Goal: Task Accomplishment & Management: Manage account settings

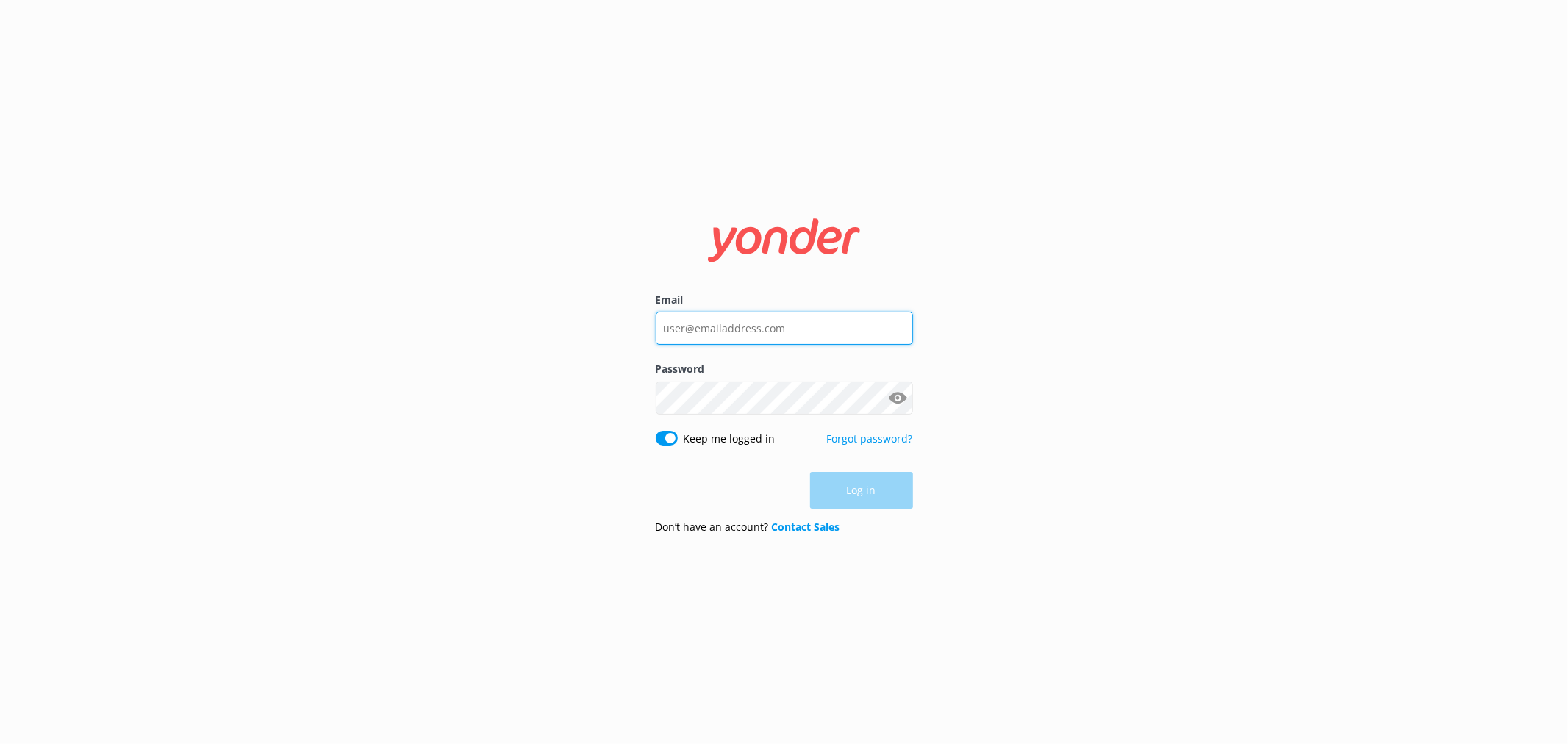
type input "bungycentre@bungy.co.nz"
click at [877, 475] on div "Log in" at bounding box center [785, 491] width 257 height 37
click at [879, 476] on button "Log in" at bounding box center [861, 491] width 103 height 37
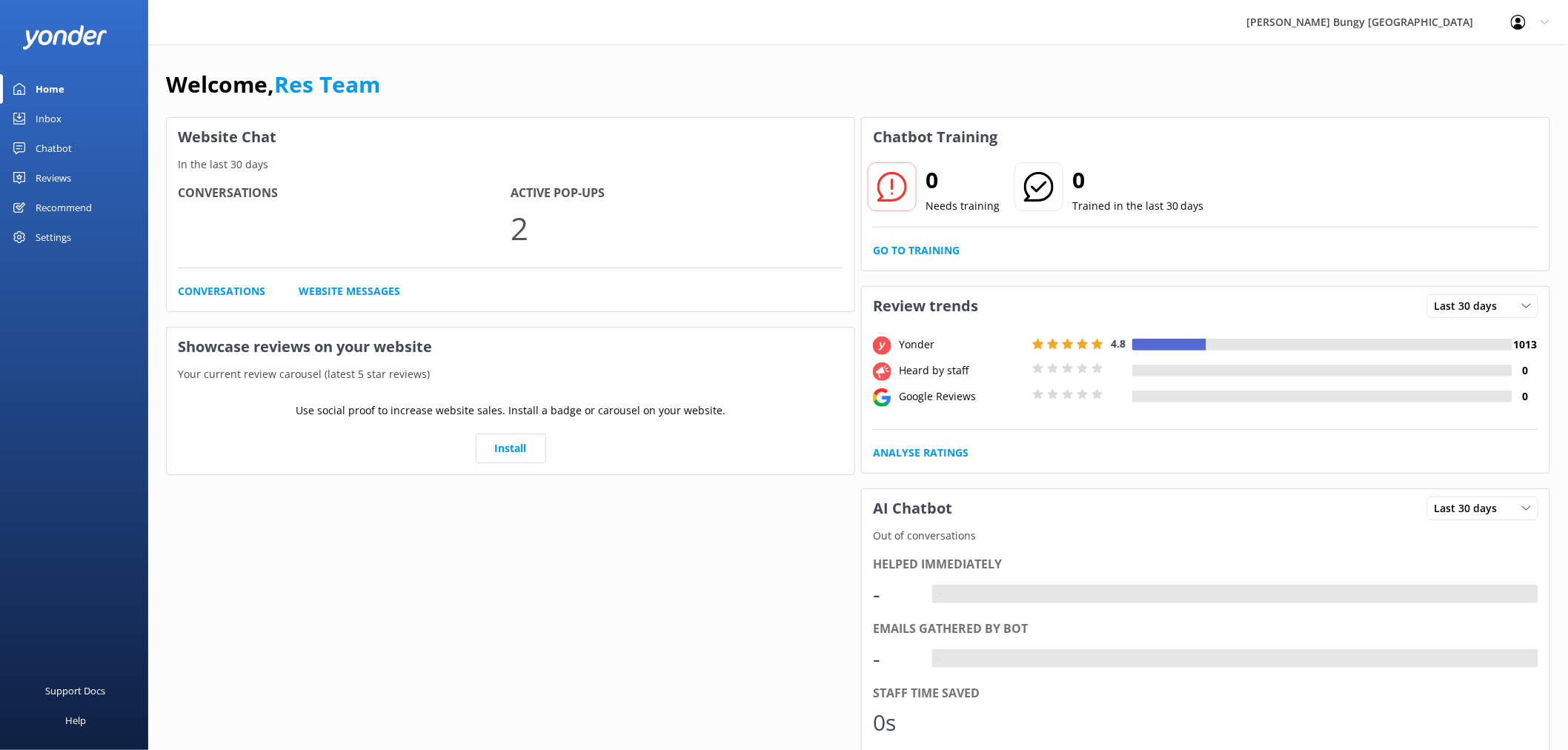
click at [97, 112] on link "Inbox" at bounding box center [74, 118] width 148 height 29
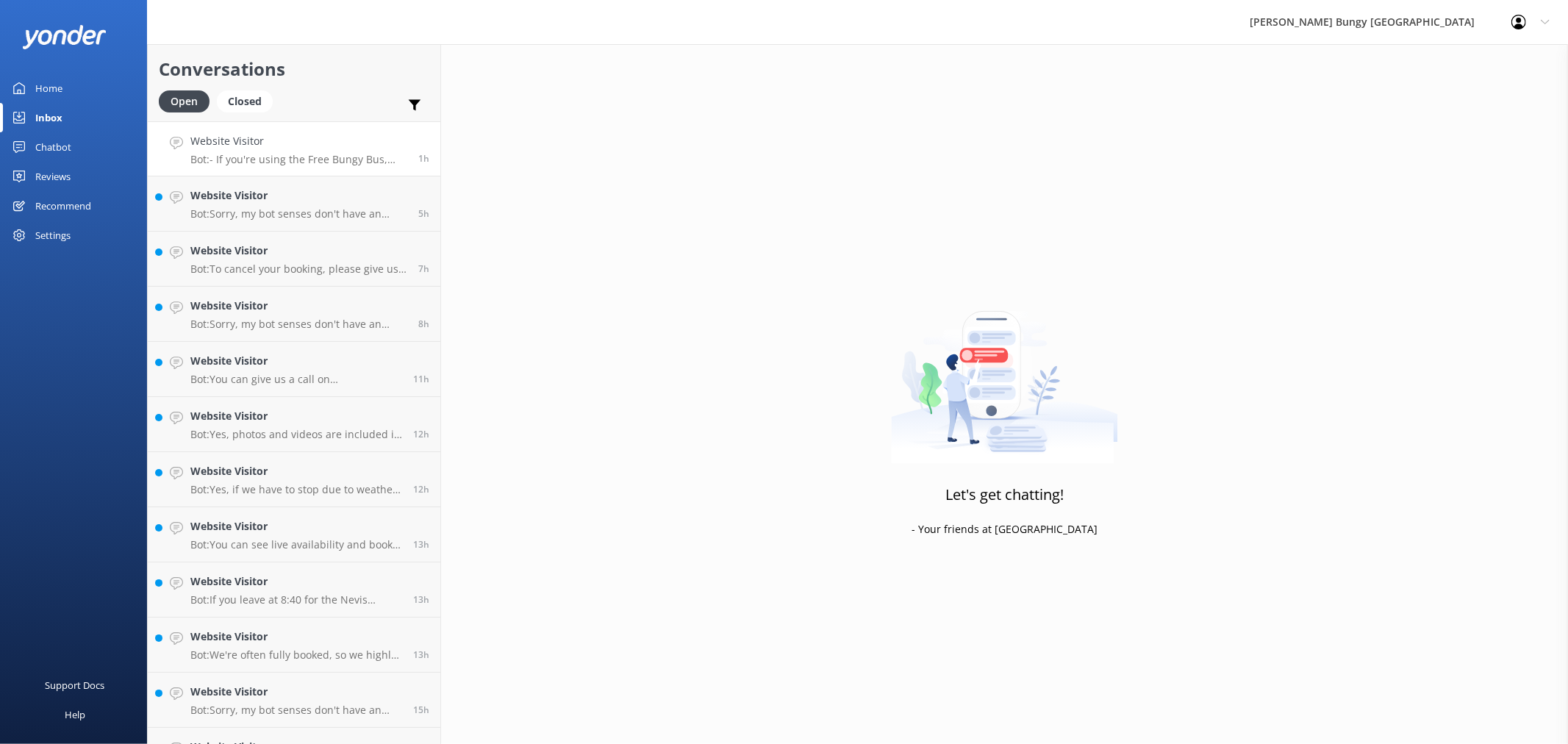
click at [309, 150] on div "Website Visitor Bot: - If you're using the Free Bungy Bus, arrive 30 minutes be…" at bounding box center [299, 149] width 217 height 31
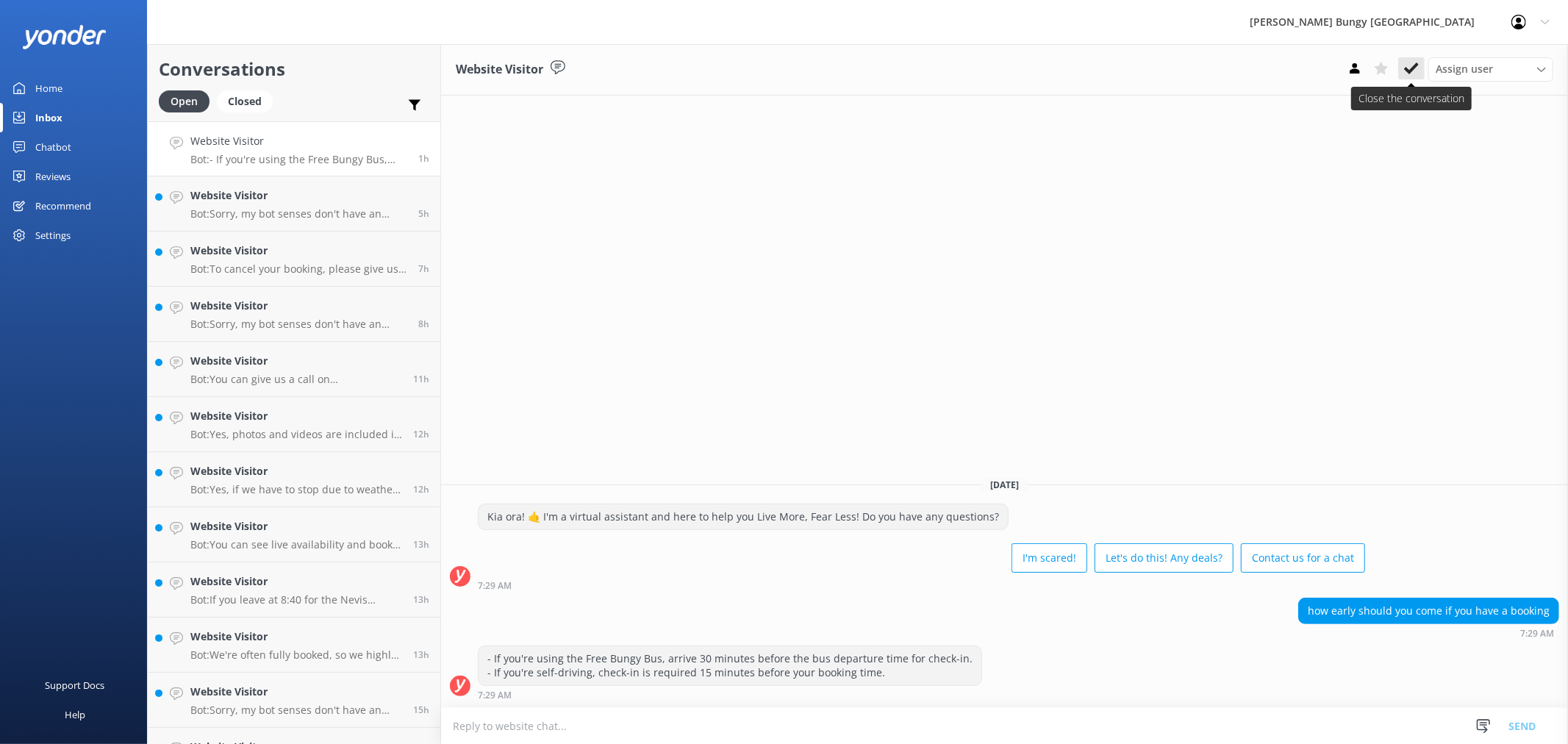
click at [1420, 60] on button at bounding box center [1412, 68] width 27 height 22
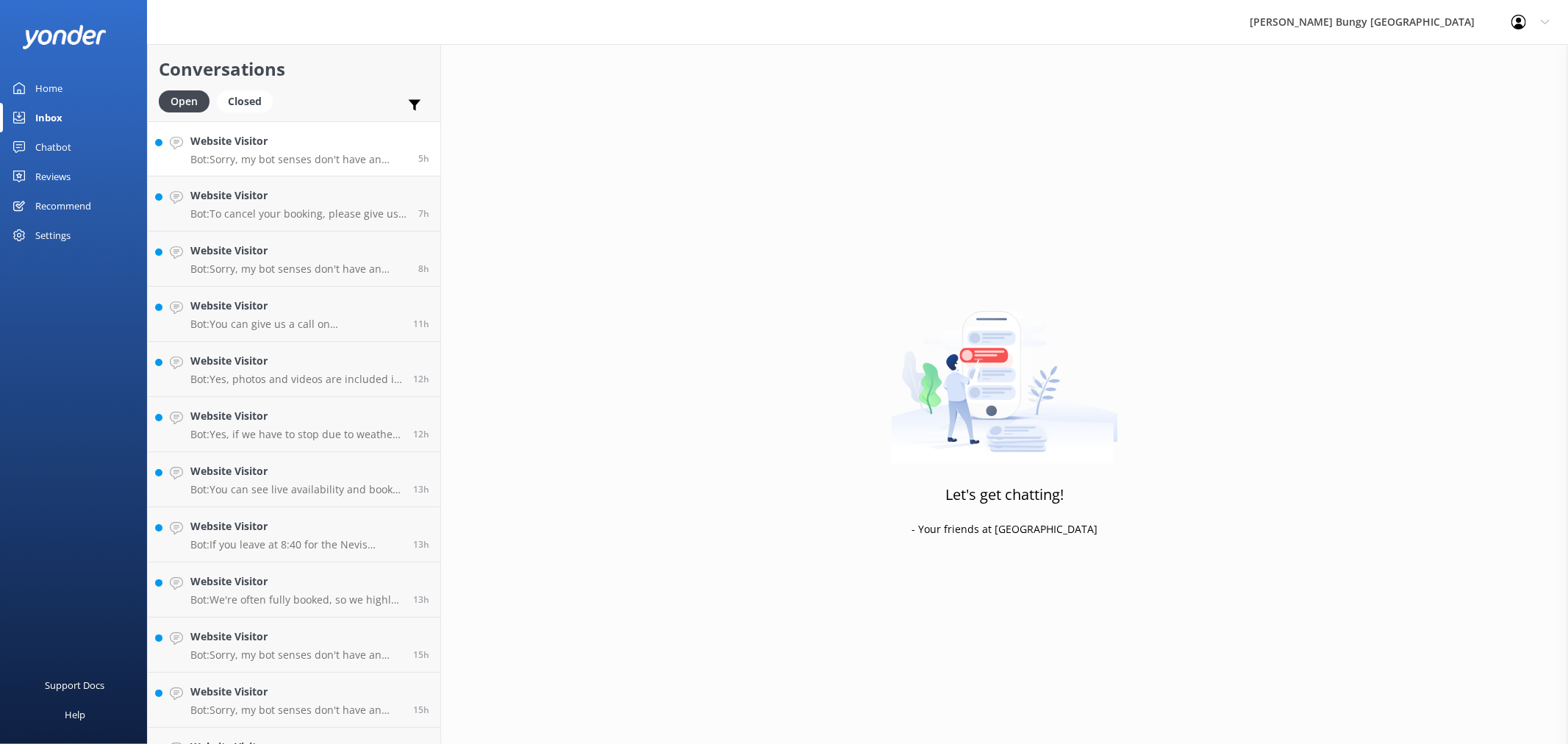
click at [366, 142] on h4 "Website Visitor" at bounding box center [299, 141] width 217 height 16
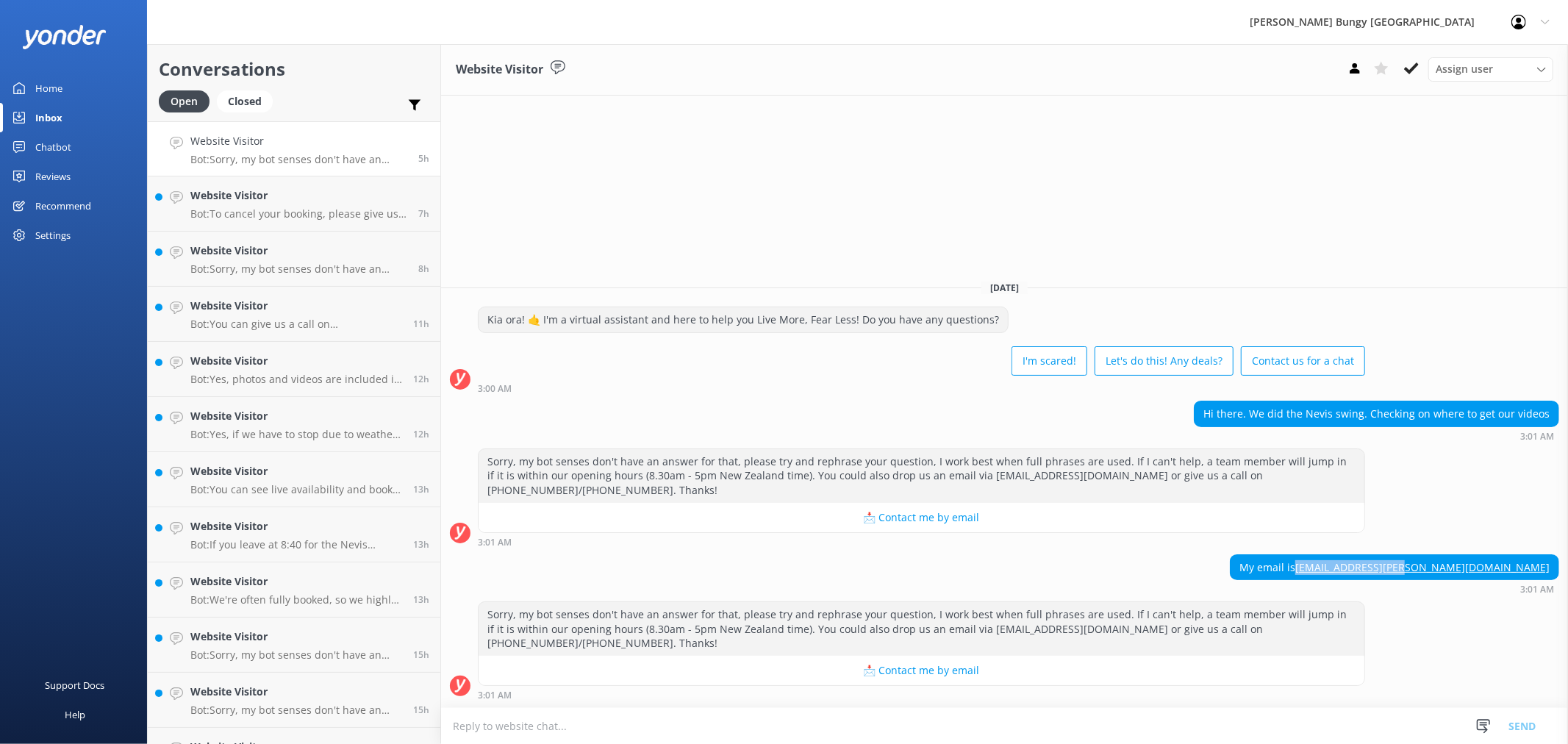
drag, startPoint x: 1559, startPoint y: 585, endPoint x: 1442, endPoint y: 593, distance: 117.3
click at [1442, 581] on div "My email is Phoa.ryan@gmail.com" at bounding box center [1395, 567] width 330 height 27
copy link "Phoa.ryan@gmail.com"
click at [1406, 70] on icon at bounding box center [1411, 68] width 15 height 15
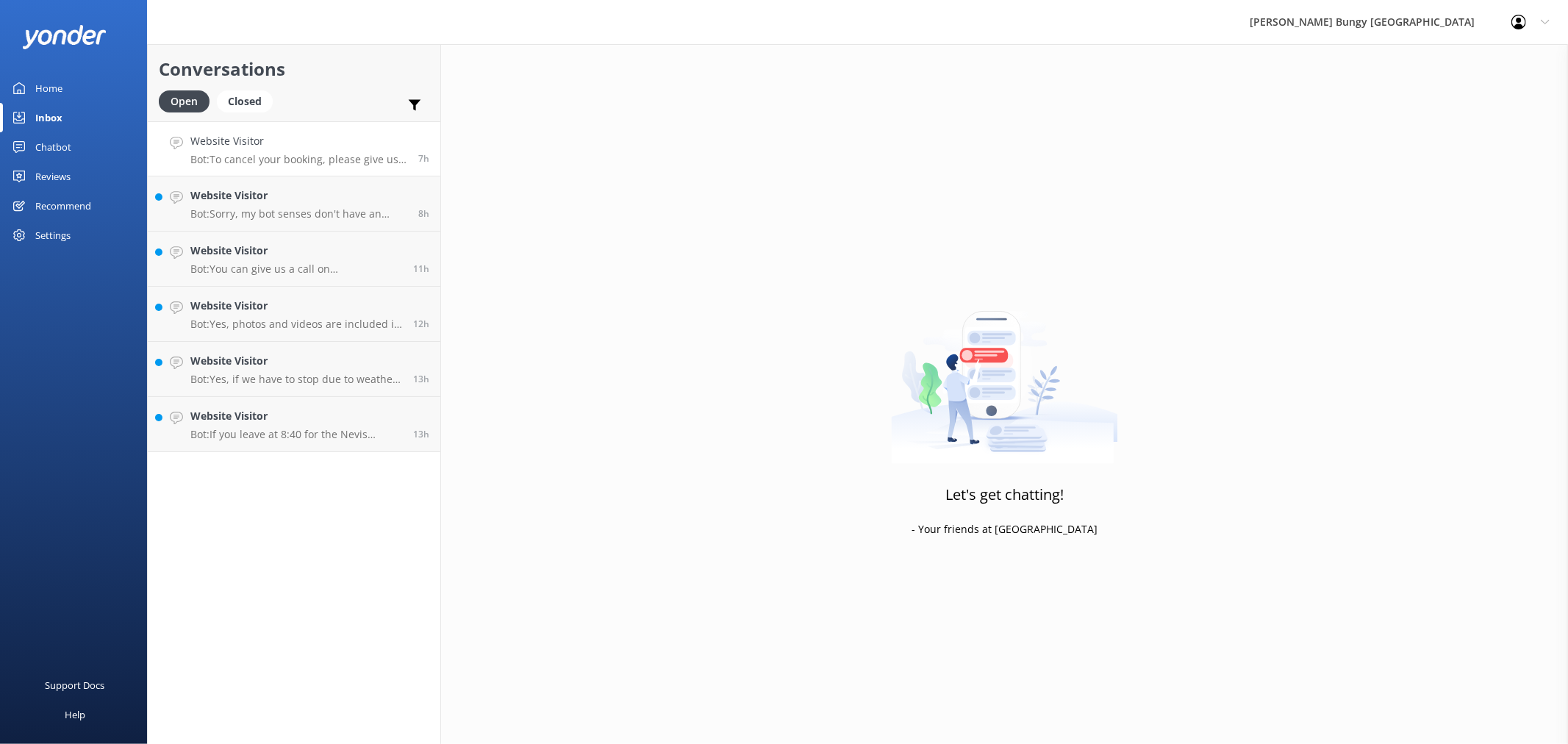
click at [296, 126] on link "Website Visitor Bot: To cancel your booking, please give us a call on 0800 286 …" at bounding box center [294, 149] width 293 height 55
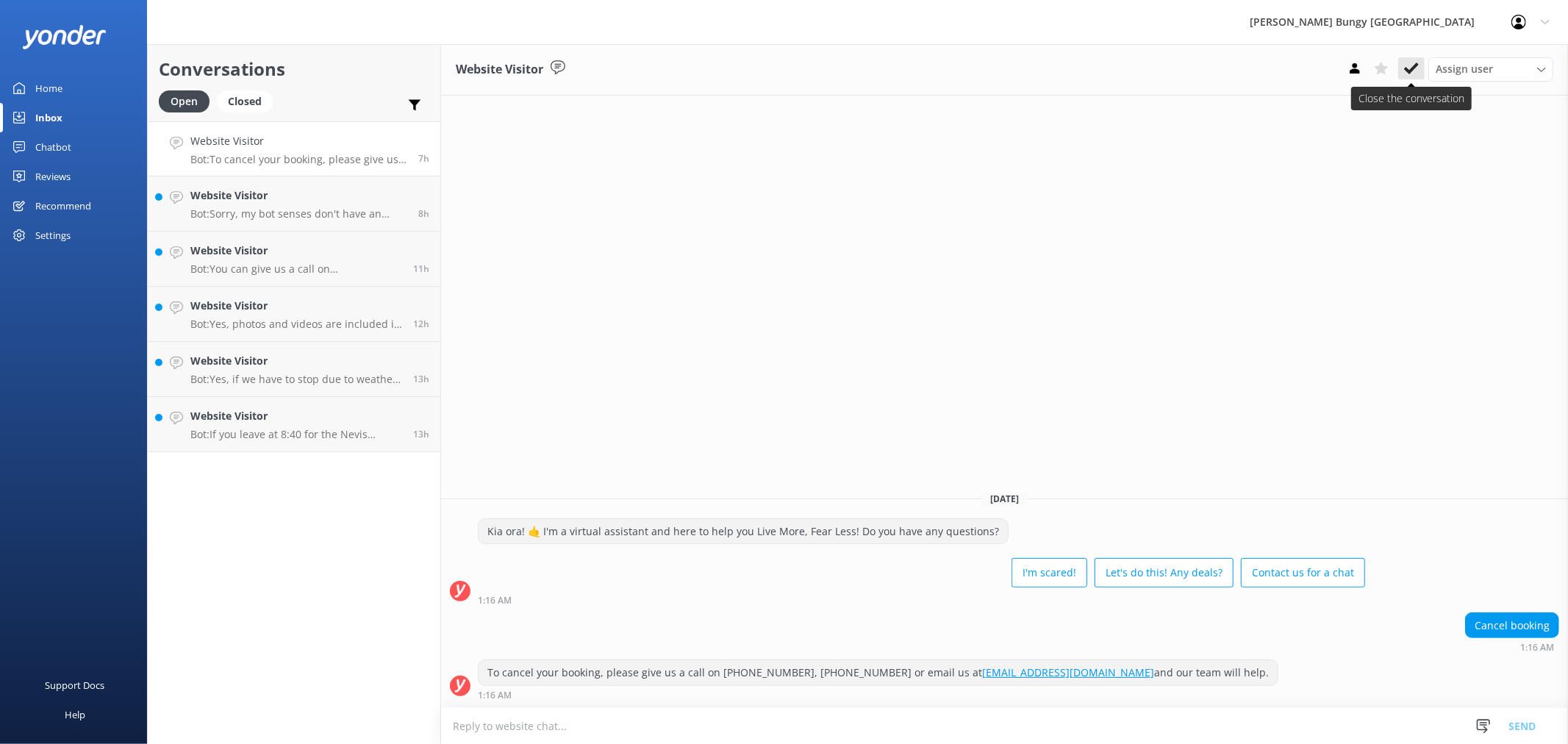
click at [1401, 67] on button at bounding box center [1412, 68] width 27 height 22
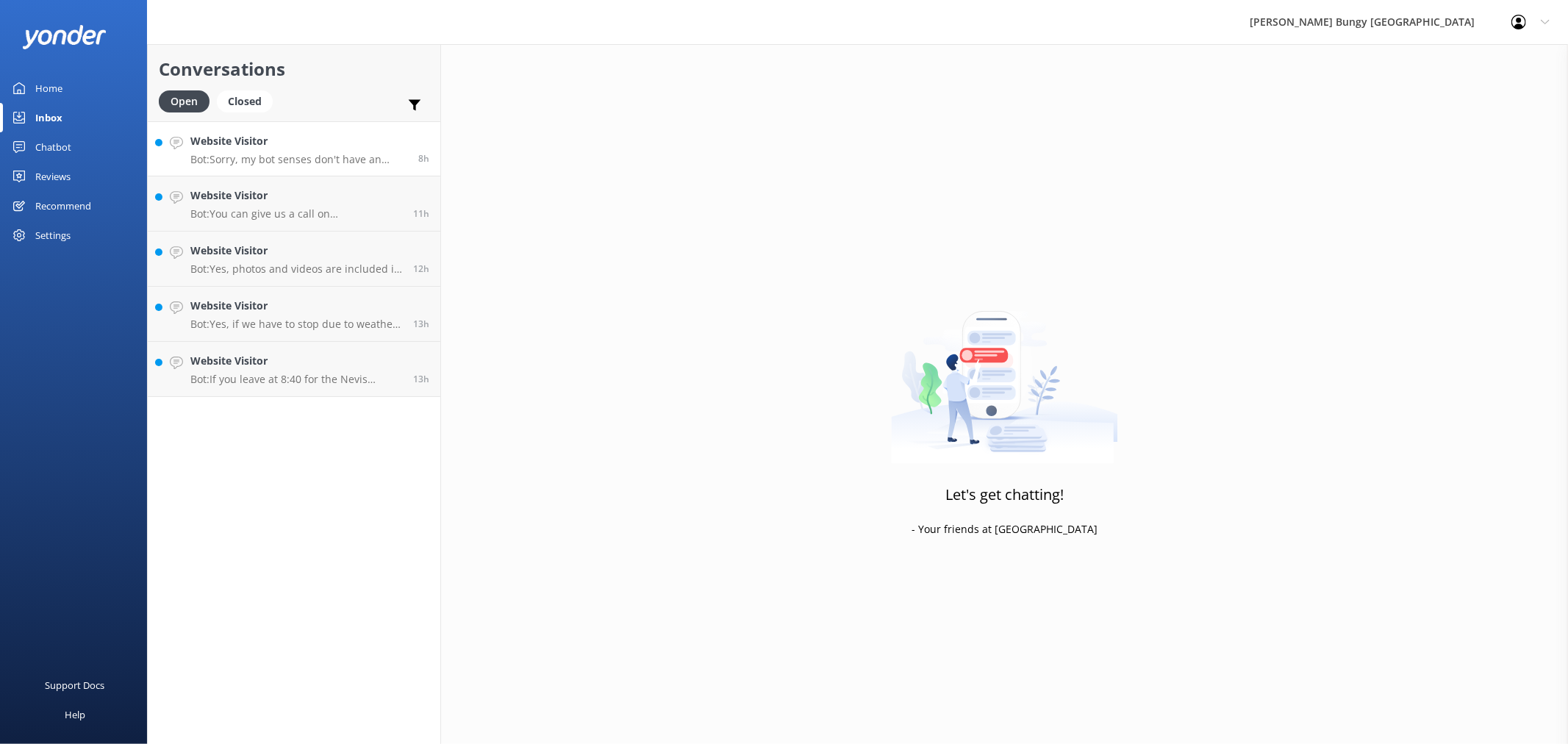
click at [377, 148] on h4 "Website Visitor" at bounding box center [299, 141] width 217 height 16
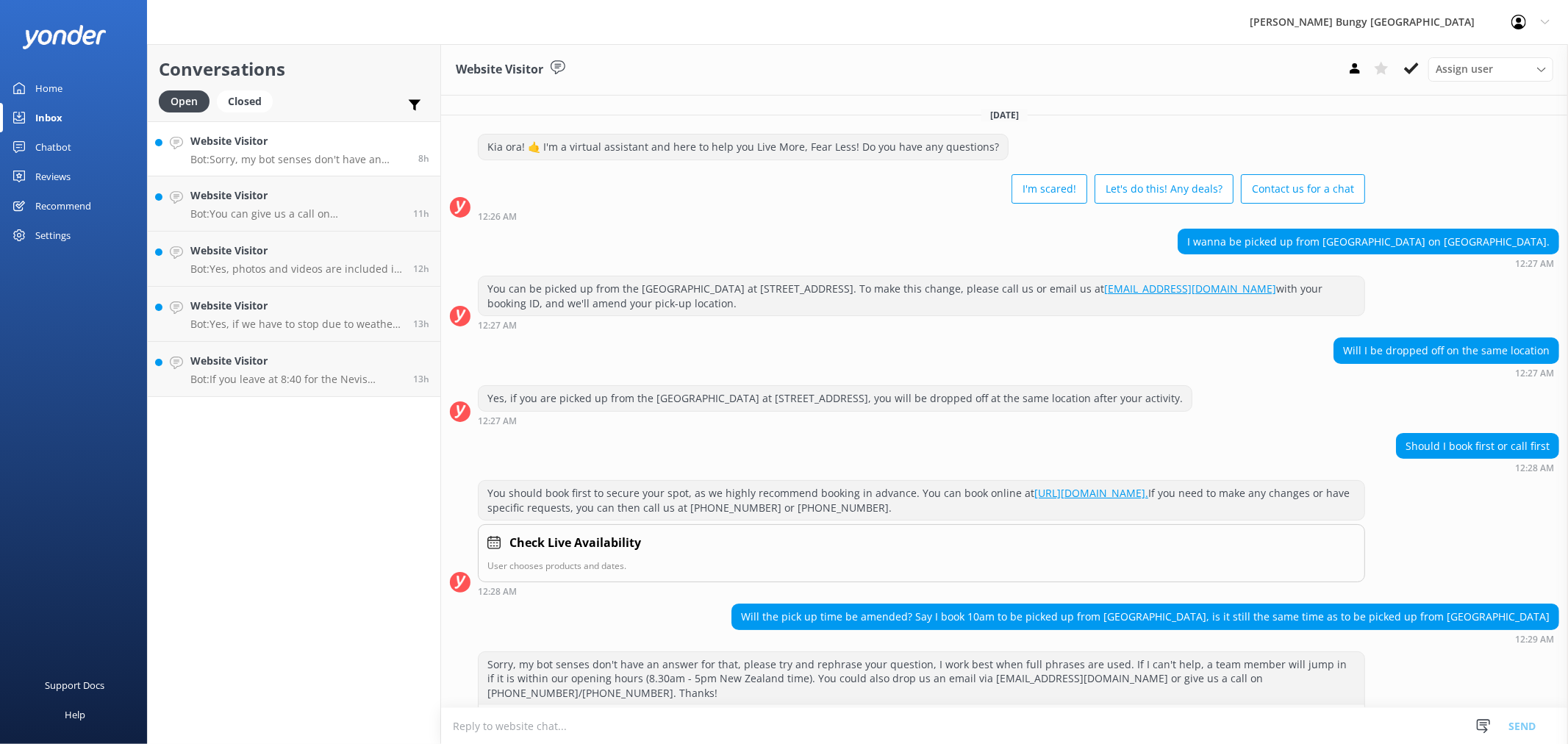
scroll to position [35, 0]
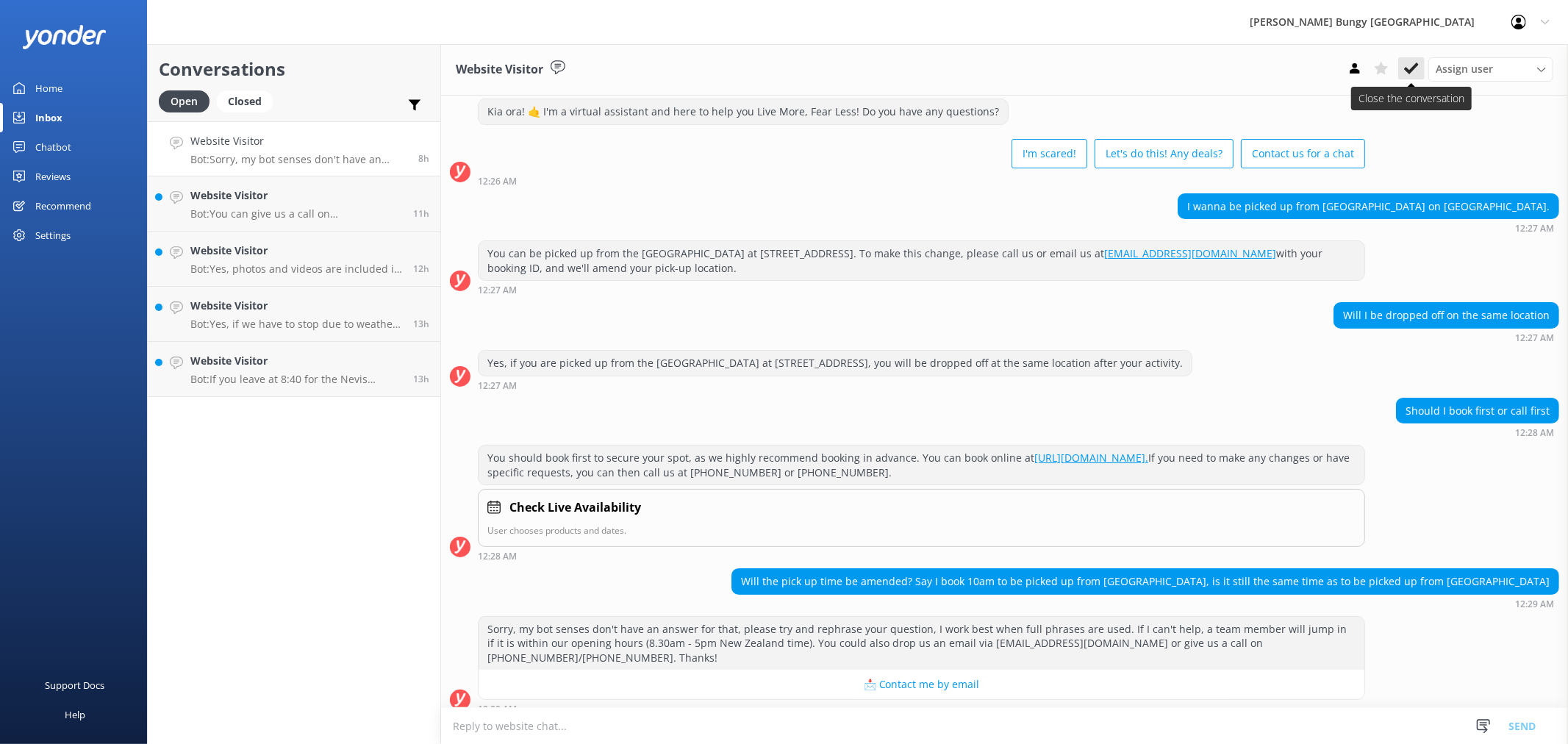
click at [1420, 71] on button at bounding box center [1412, 68] width 27 height 22
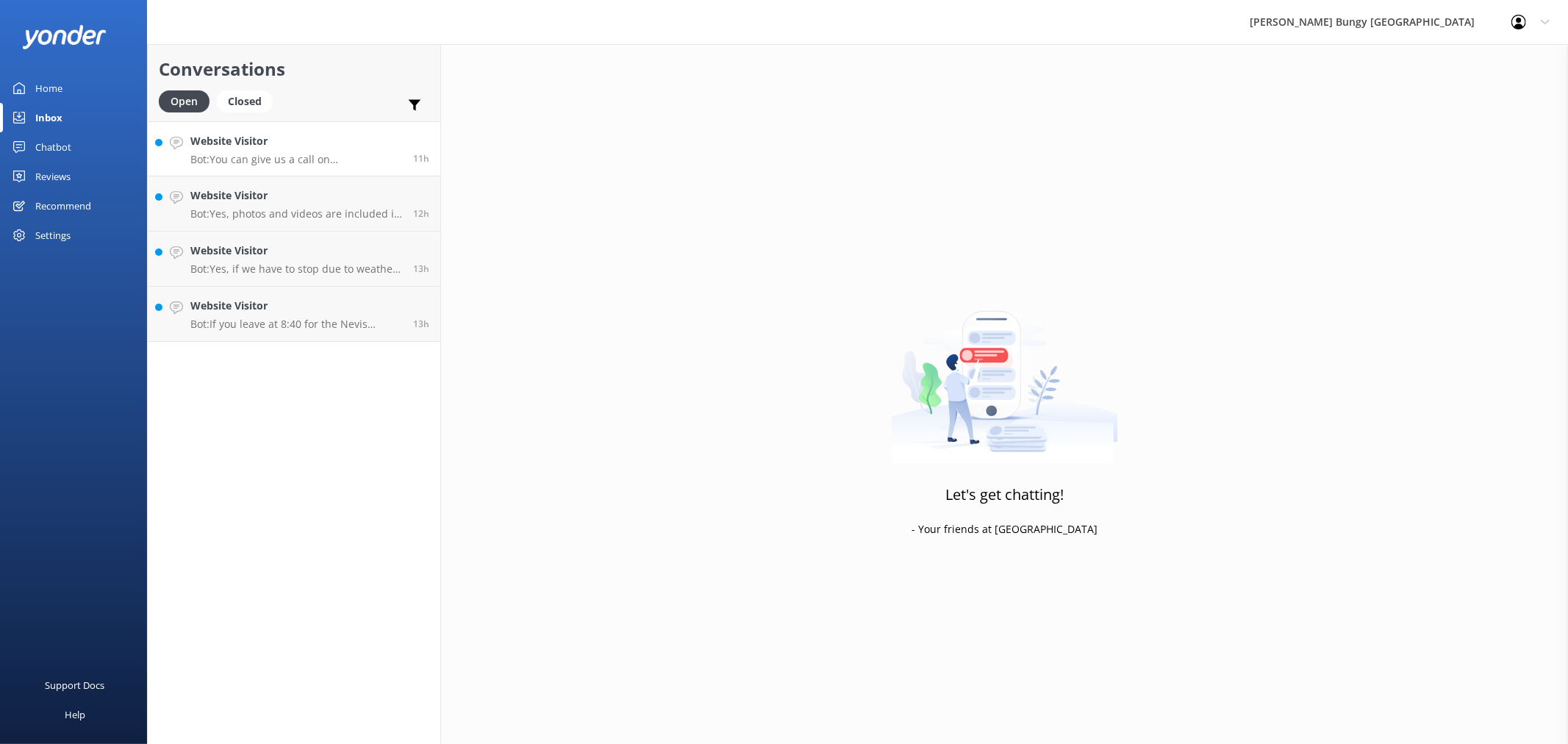
click at [283, 144] on h4 "Website Visitor" at bounding box center [297, 141] width 212 height 16
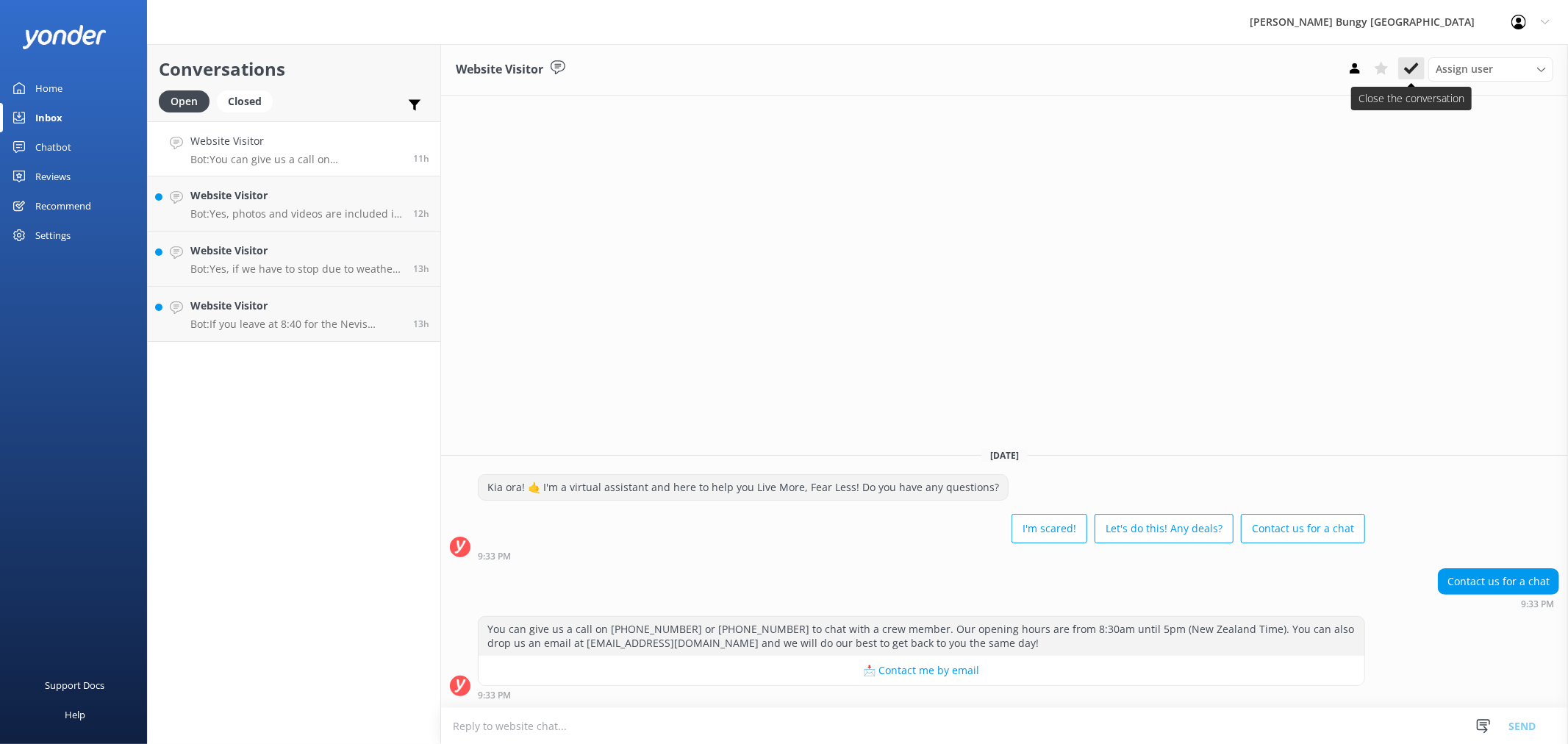
click at [1408, 75] on icon at bounding box center [1411, 68] width 15 height 15
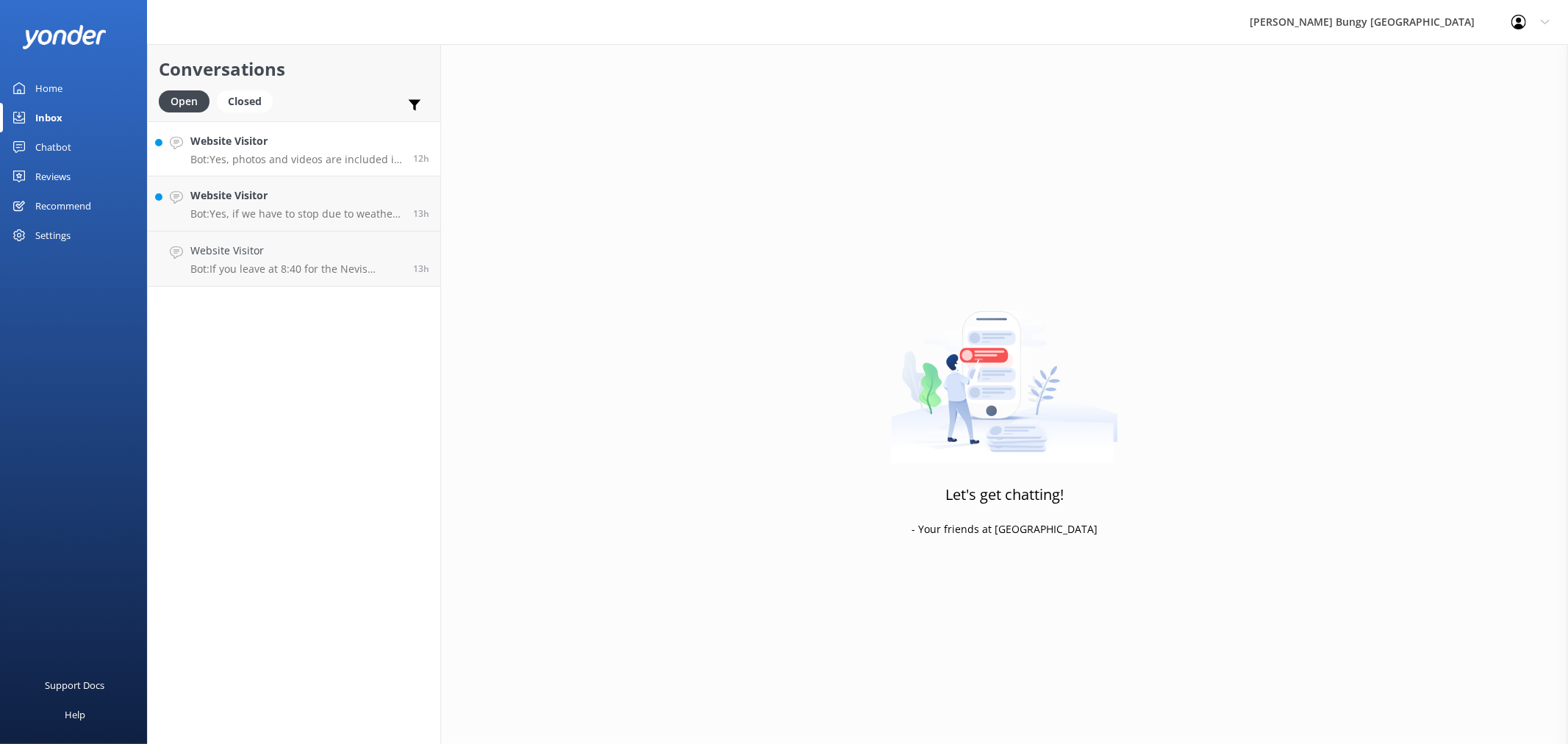
click at [375, 159] on p "Bot: Yes, photos and videos are included in the price of the Auckland SkyJump. …" at bounding box center [297, 159] width 212 height 13
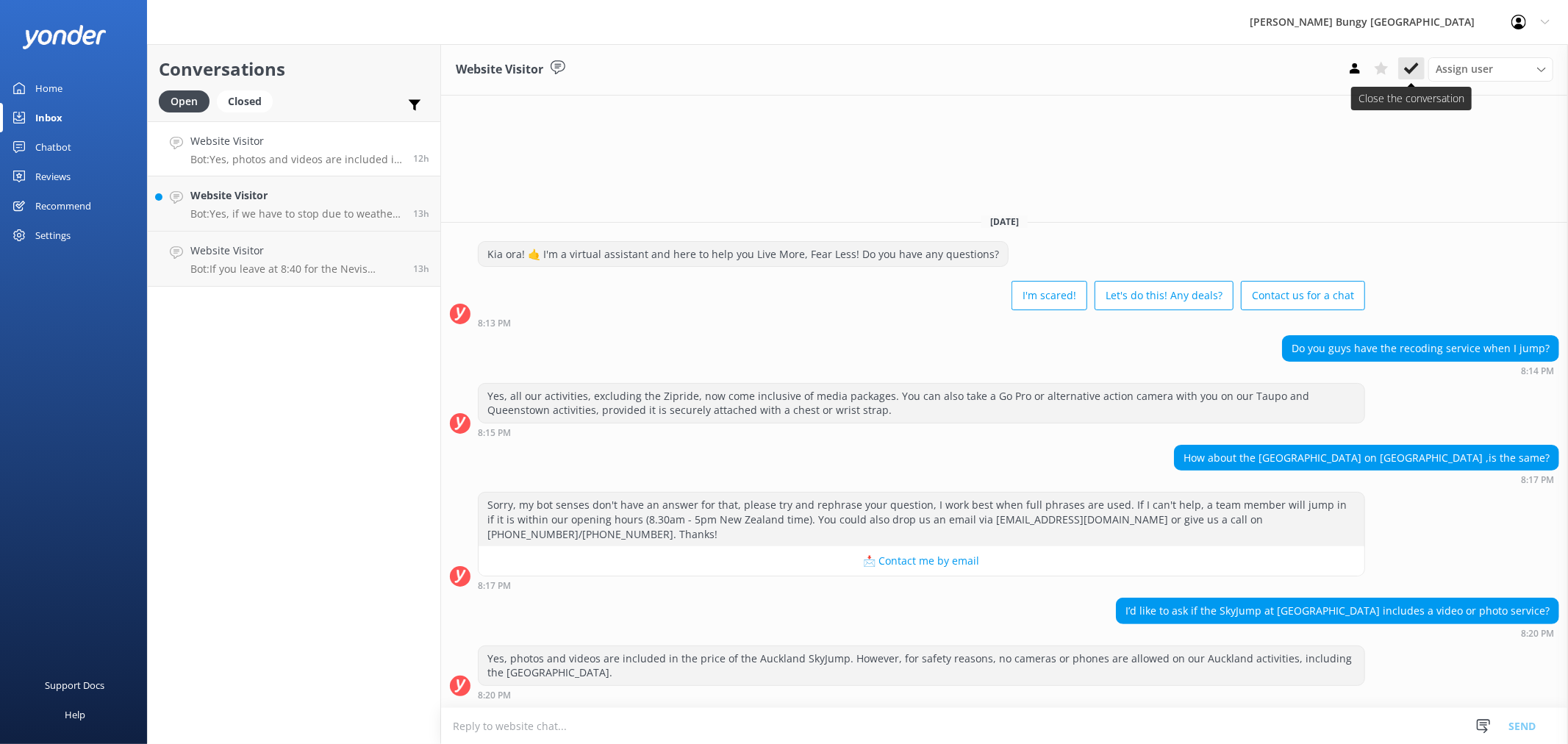
click at [1413, 75] on icon at bounding box center [1411, 68] width 15 height 15
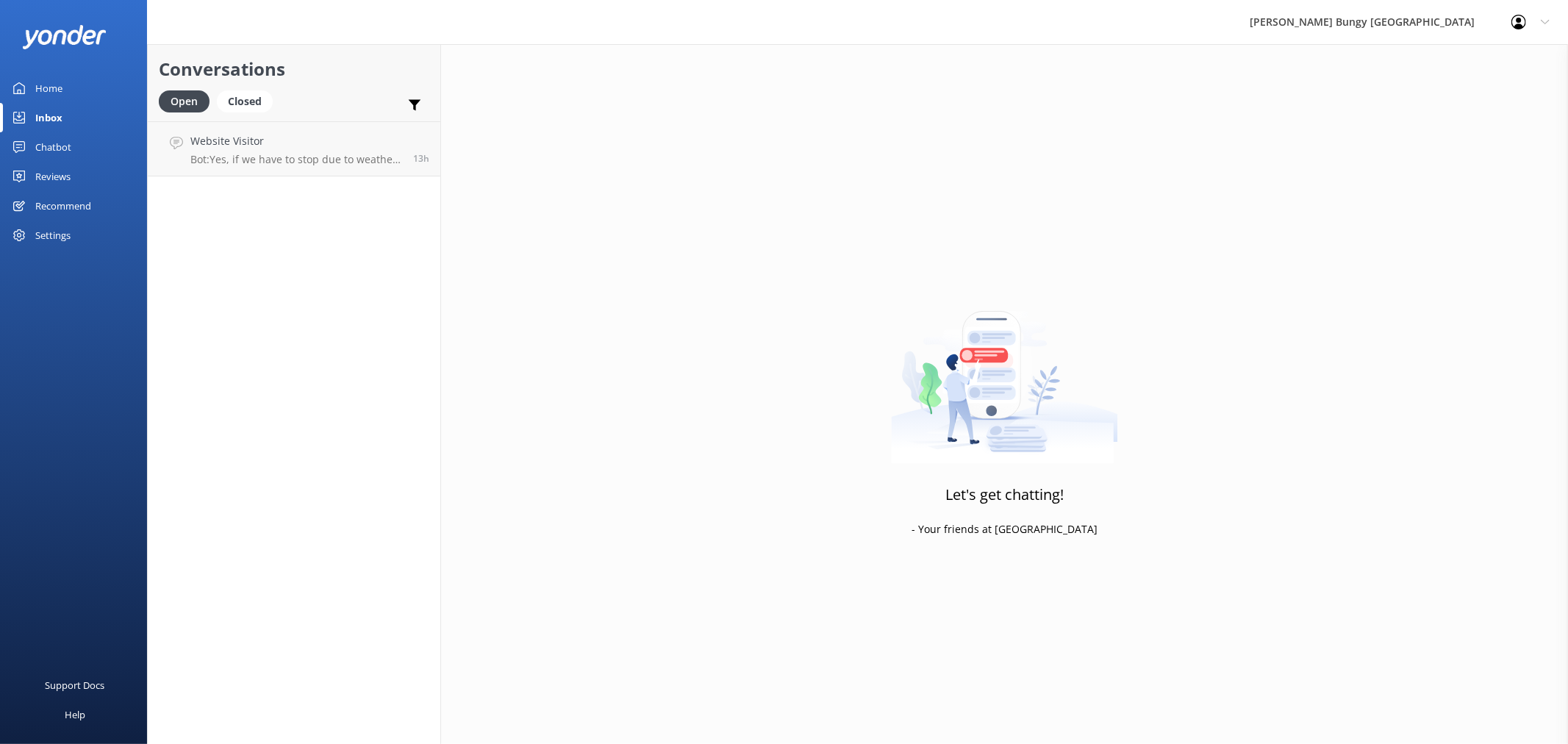
click at [353, 141] on h4 "Website Visitor" at bounding box center [297, 141] width 212 height 16
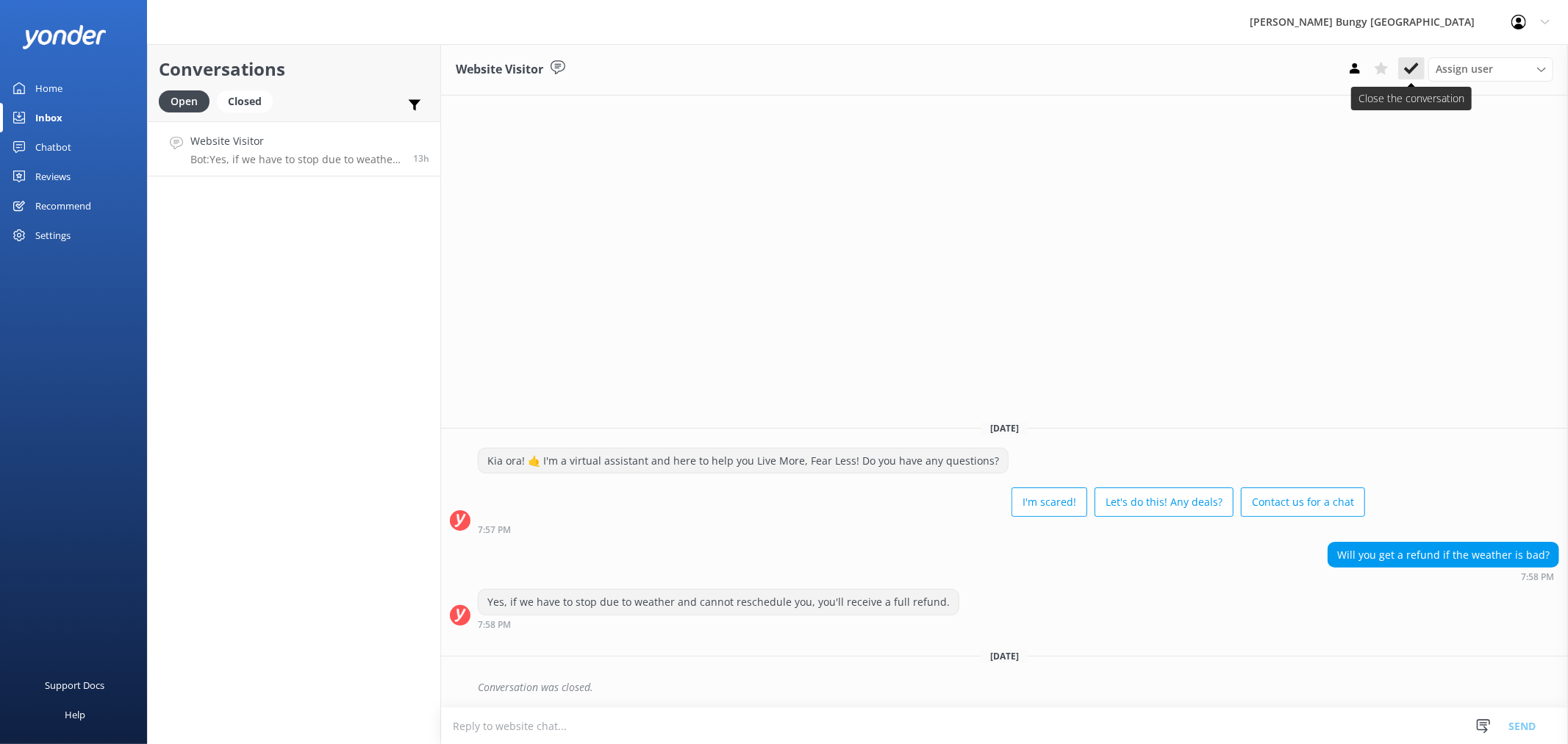
click at [1412, 67] on icon at bounding box center [1411, 68] width 15 height 15
